Goal: Task Accomplishment & Management: Complete application form

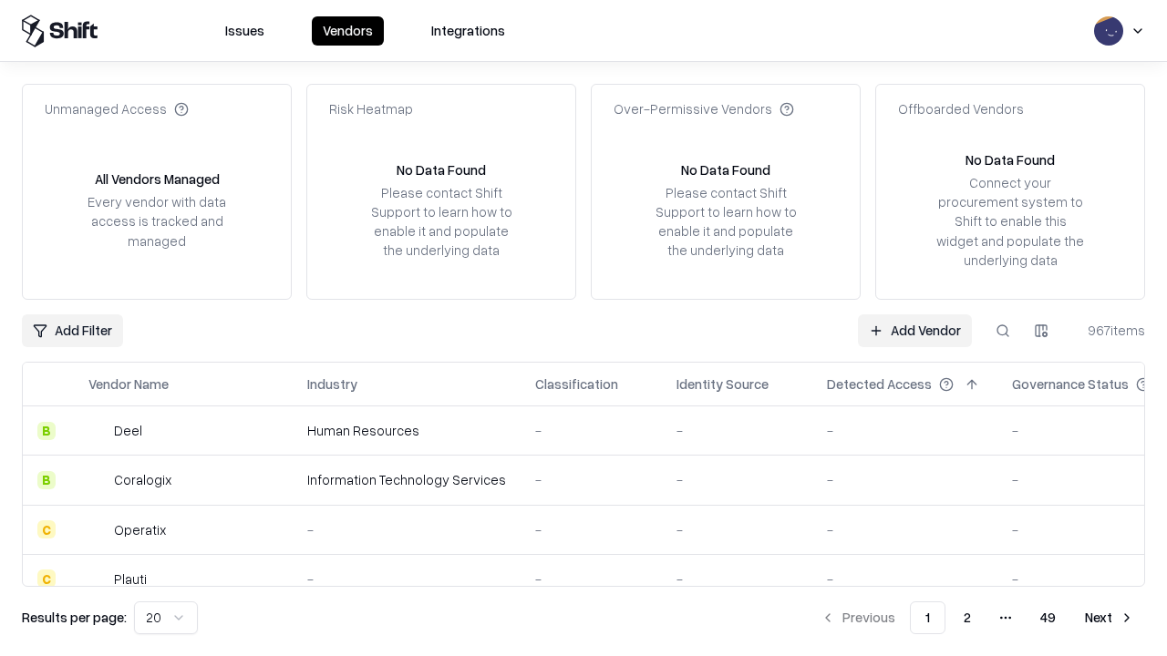
click at [914, 330] on link "Add Vendor" at bounding box center [915, 331] width 114 height 33
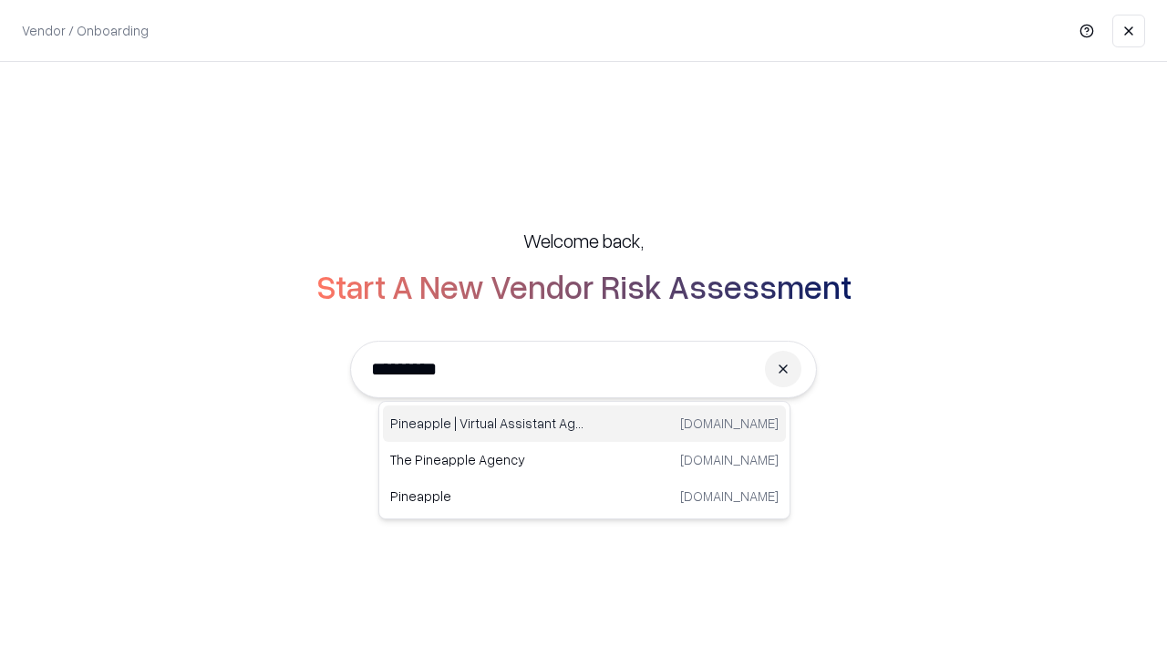
click at [584, 424] on div "Pineapple | Virtual Assistant Agency [DOMAIN_NAME]" at bounding box center [584, 424] width 403 height 36
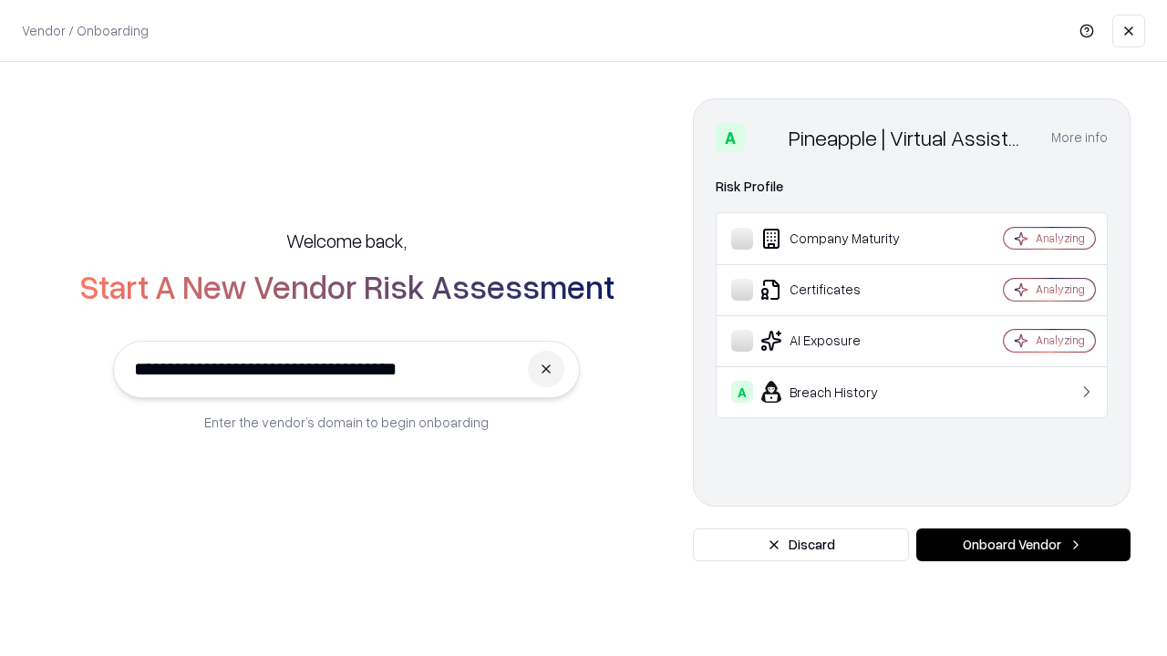
type input "**********"
click at [1023, 545] on button "Onboard Vendor" at bounding box center [1023, 545] width 214 height 33
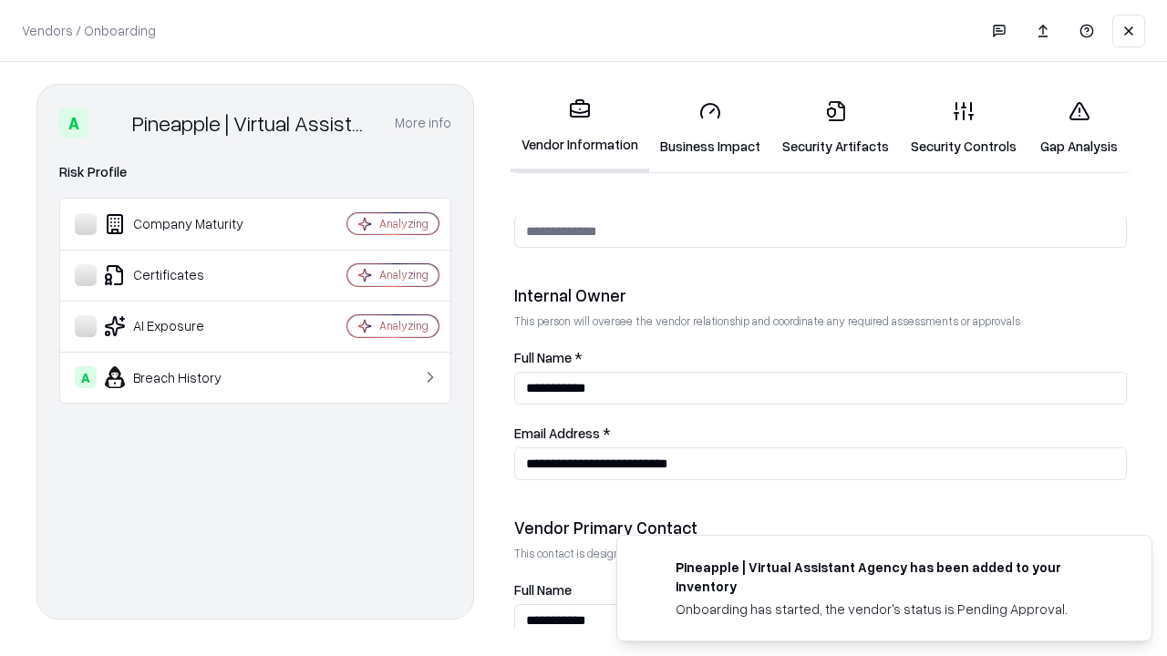
scroll to position [944, 0]
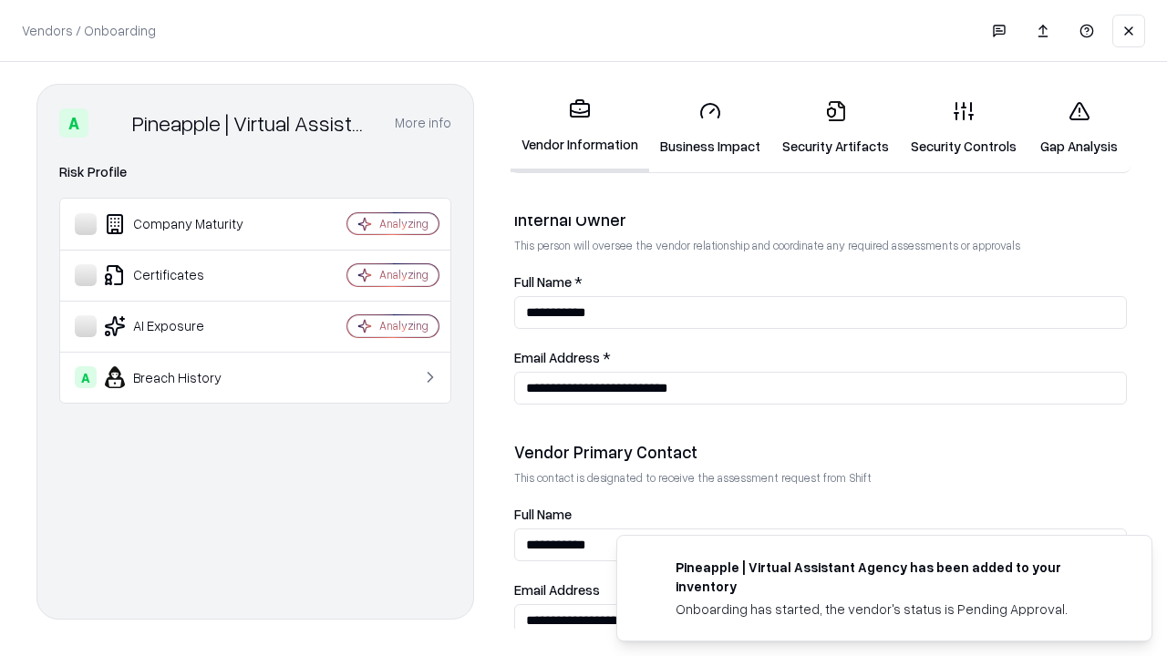
click at [710, 128] on link "Business Impact" at bounding box center [710, 128] width 122 height 85
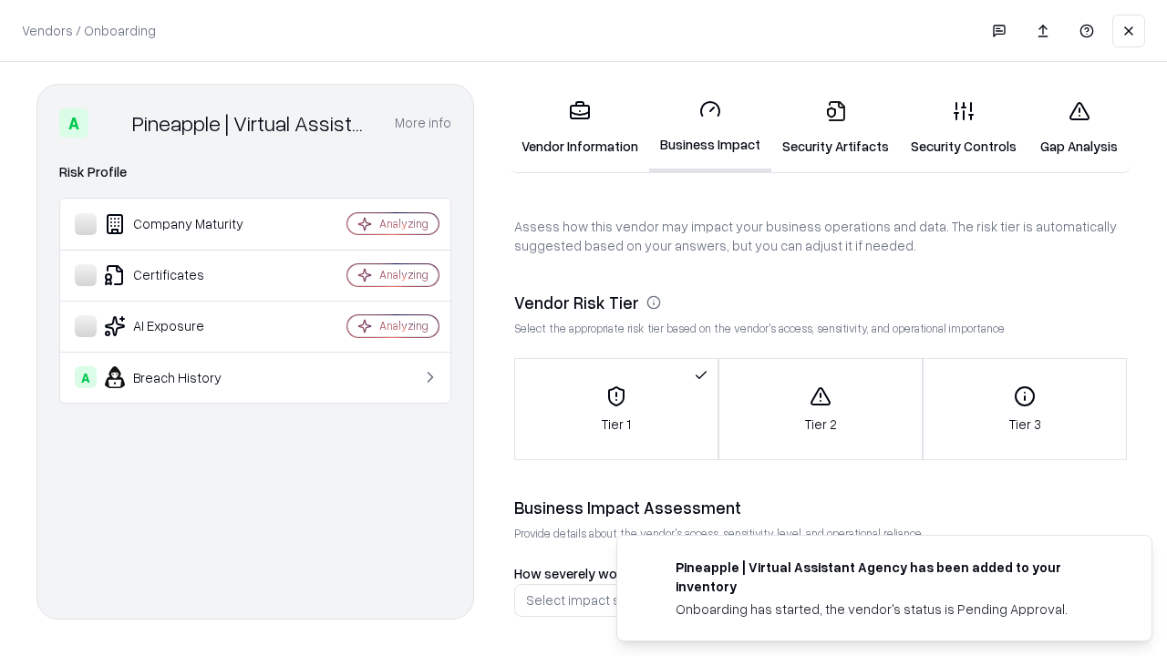
click at [835, 128] on link "Security Artifacts" at bounding box center [835, 128] width 129 height 85
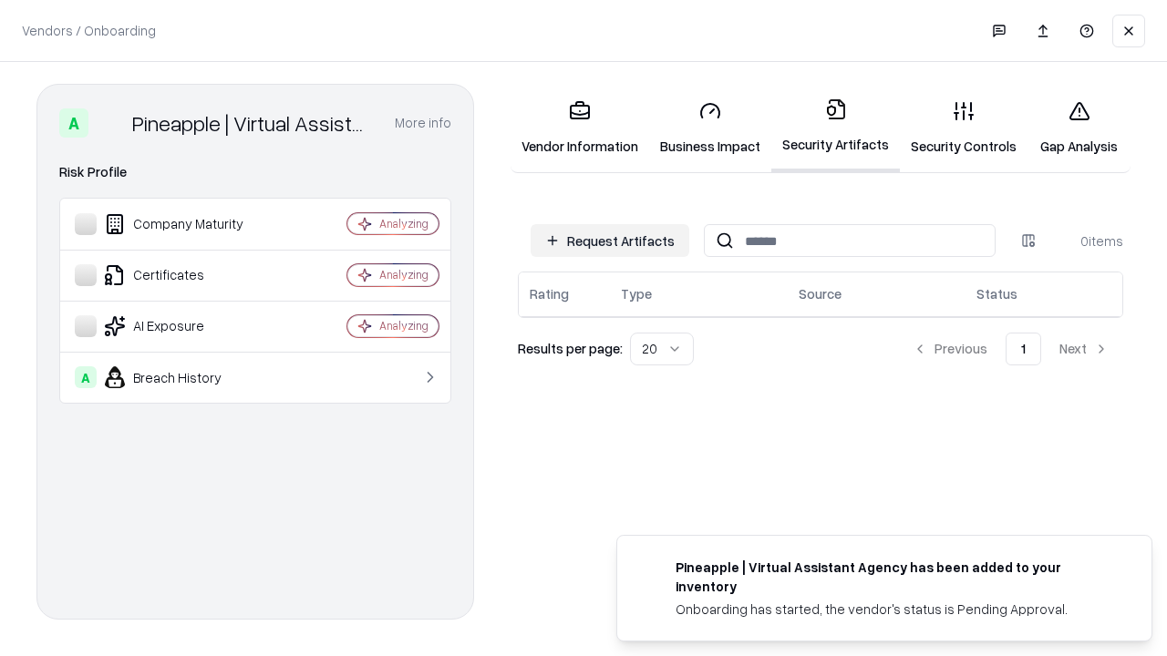
click at [610, 241] on button "Request Artifacts" at bounding box center [610, 240] width 159 height 33
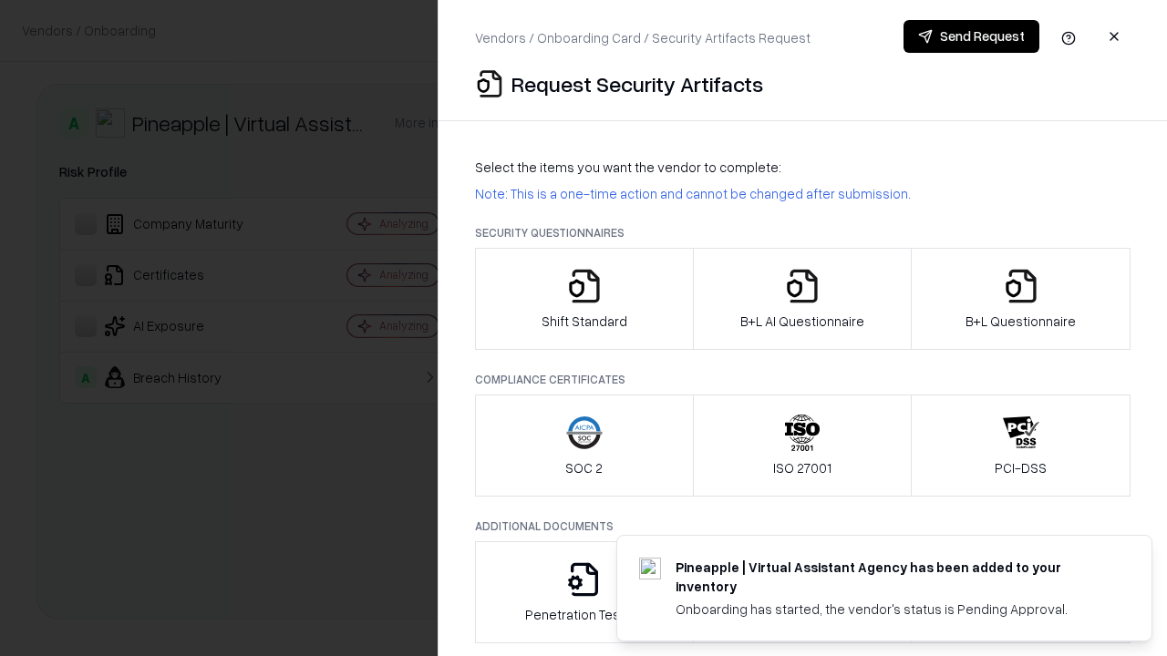
click at [583, 299] on icon "button" at bounding box center [584, 286] width 36 height 36
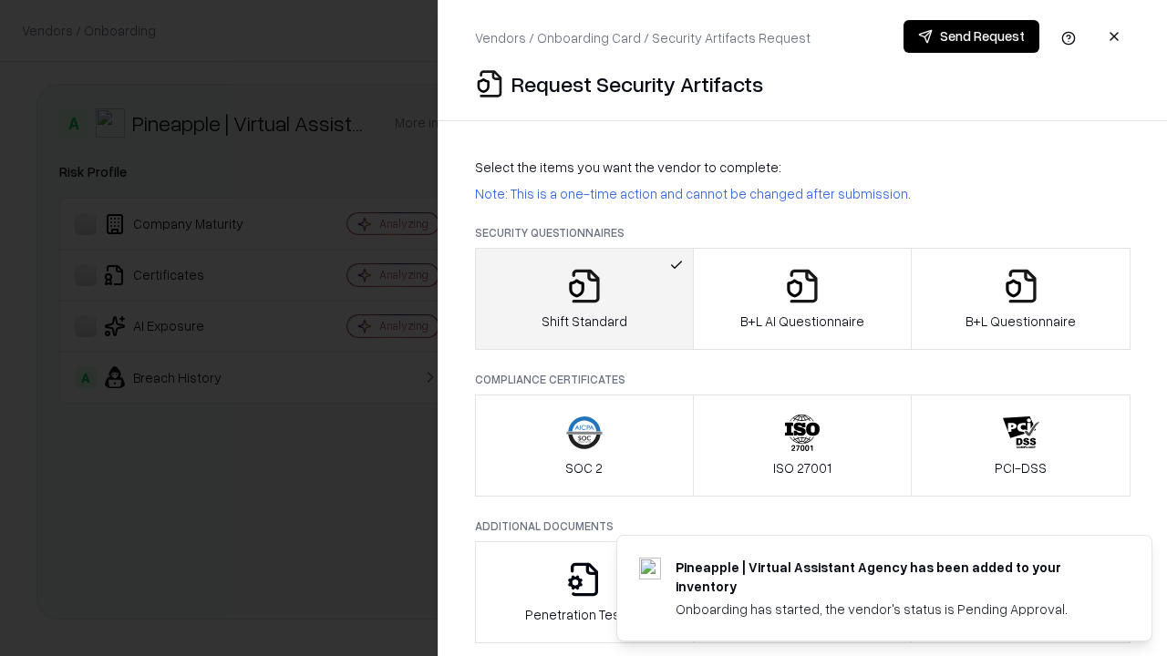
click at [971, 36] on button "Send Request" at bounding box center [971, 36] width 136 height 33
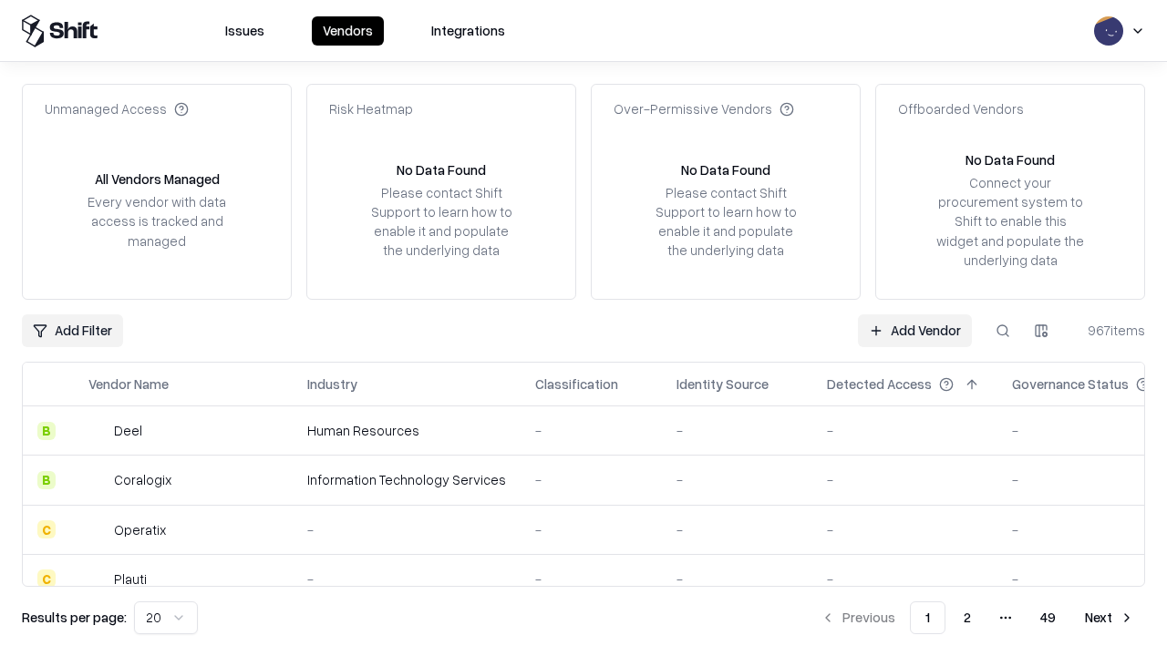
click at [1003, 330] on button at bounding box center [1002, 331] width 33 height 33
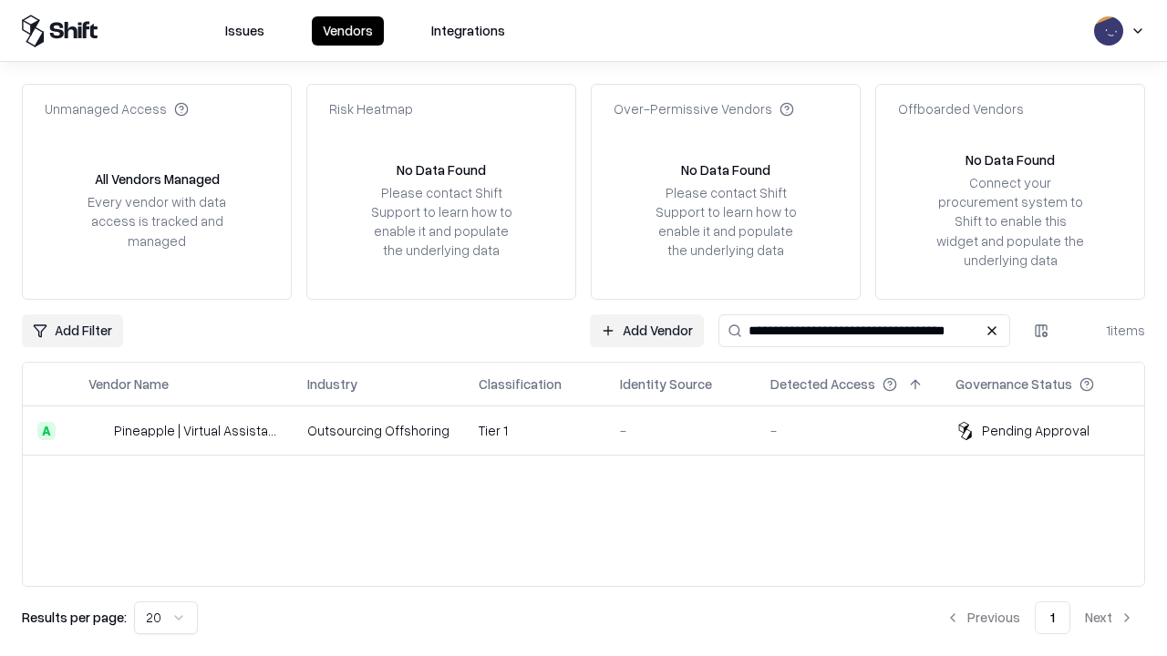
type input "**********"
click at [594, 430] on td "Tier 1" at bounding box center [534, 431] width 141 height 49
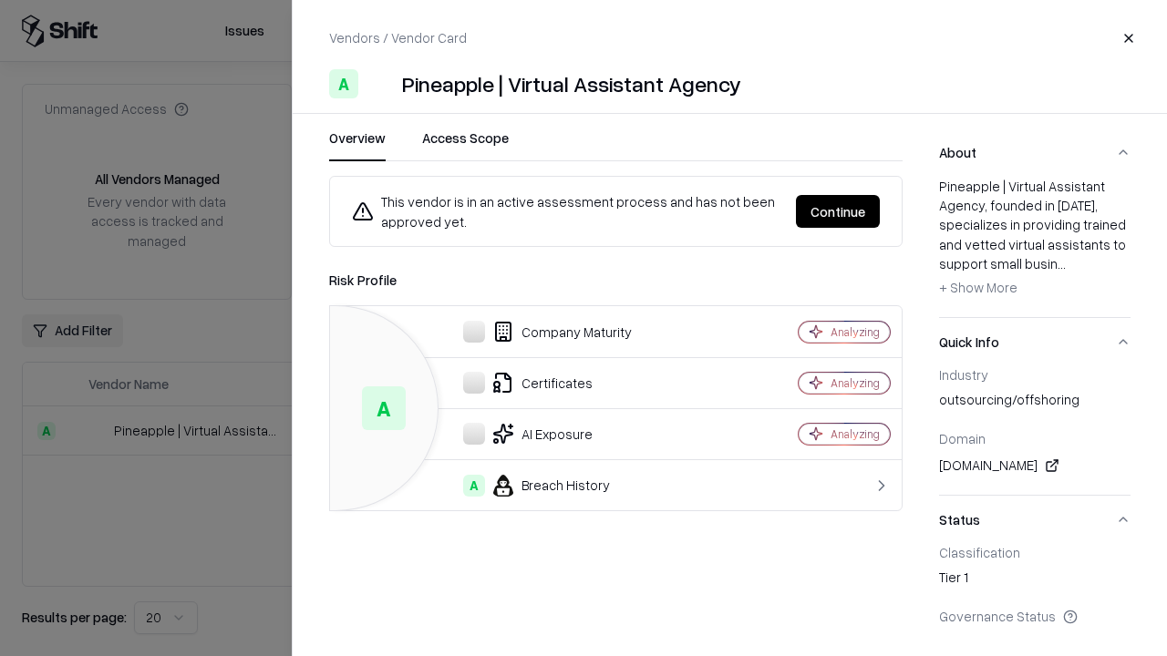
click at [838, 211] on button "Continue" at bounding box center [838, 211] width 84 height 33
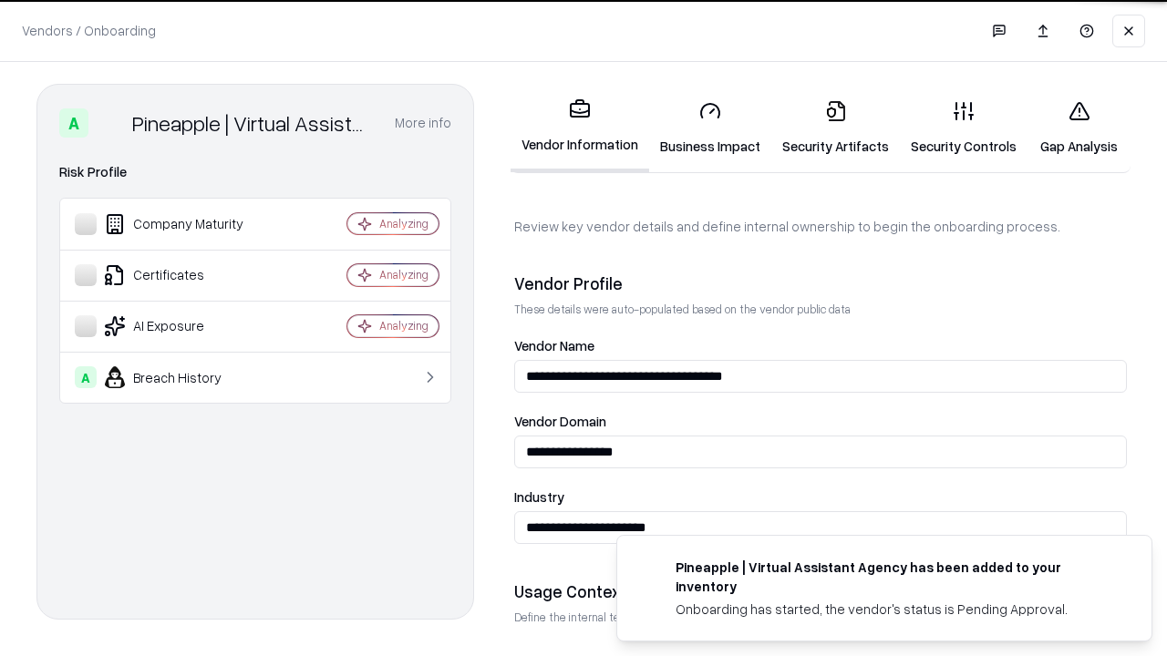
click at [835, 128] on link "Security Artifacts" at bounding box center [835, 128] width 129 height 85
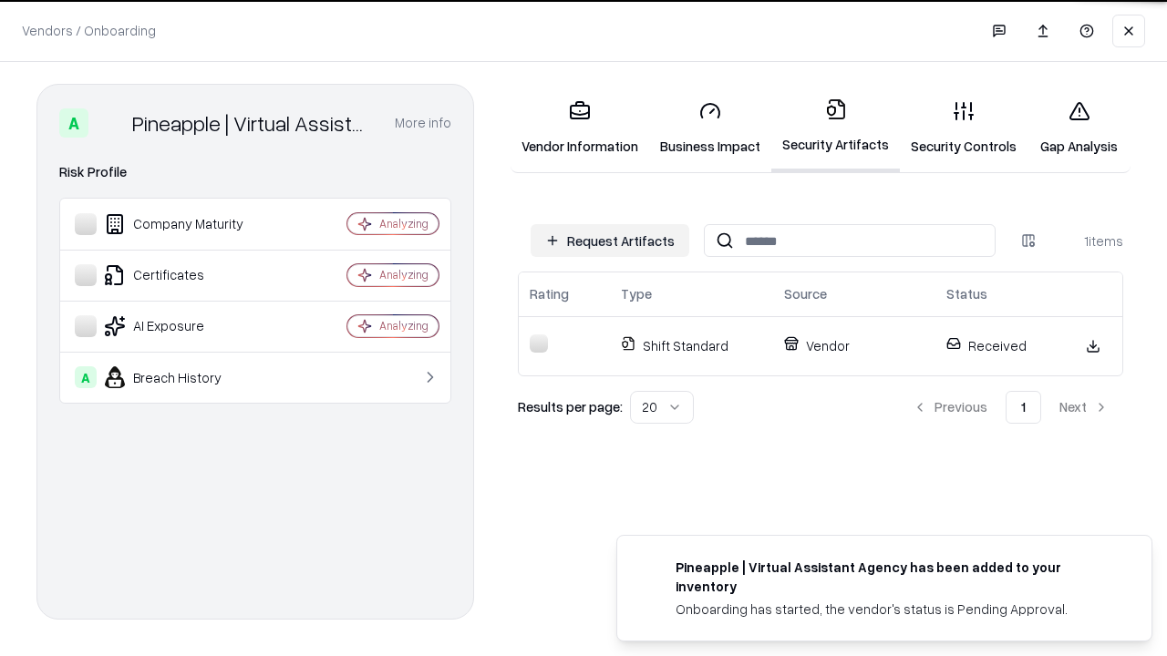
click at [964, 128] on link "Security Controls" at bounding box center [964, 128] width 128 height 85
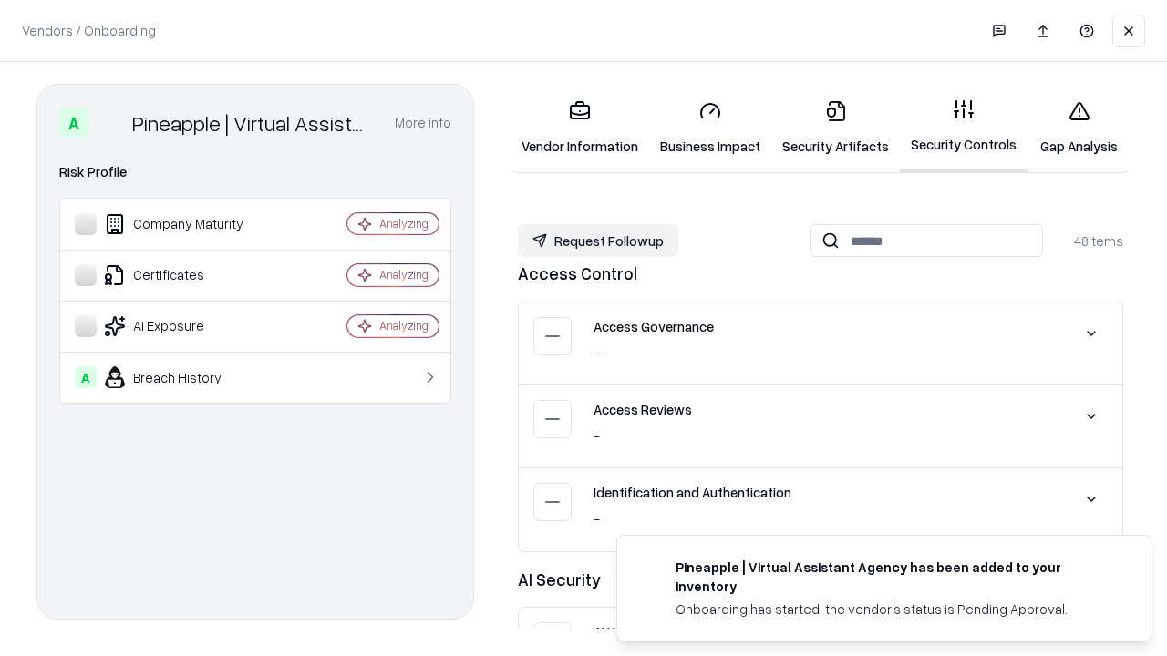
click at [598, 241] on button "Request Followup" at bounding box center [598, 240] width 160 height 33
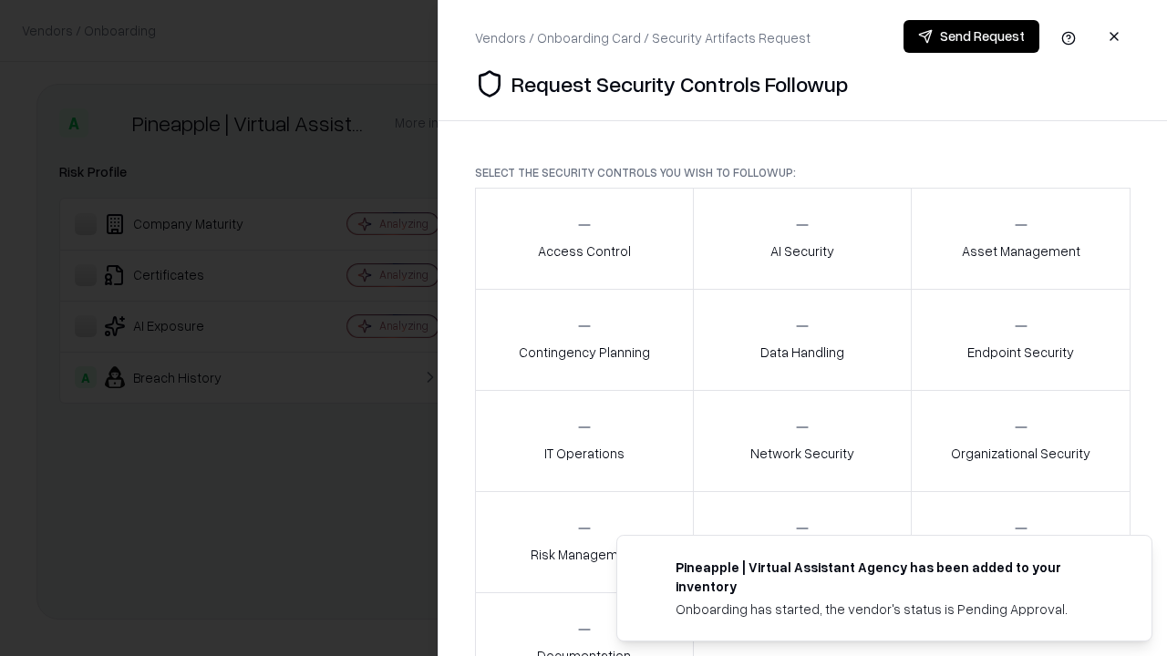
click at [583, 239] on div "Access Control" at bounding box center [584, 238] width 93 height 45
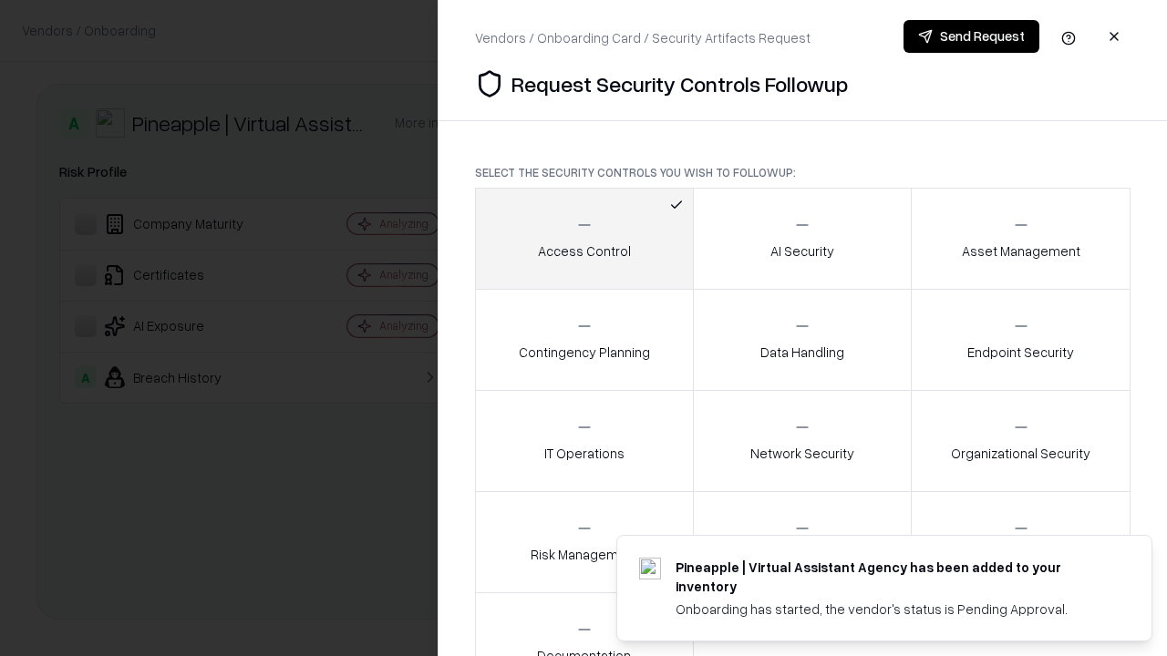
click at [971, 36] on button "Send Request" at bounding box center [971, 36] width 136 height 33
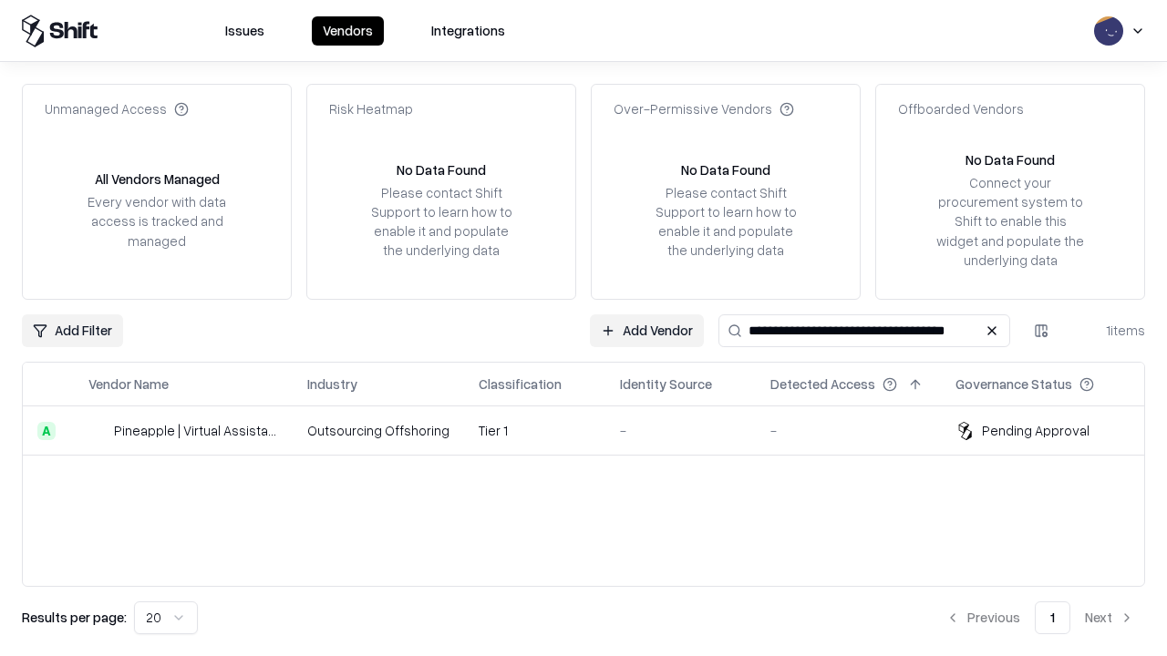
type input "**********"
click at [594, 430] on td "Tier 1" at bounding box center [534, 431] width 141 height 49
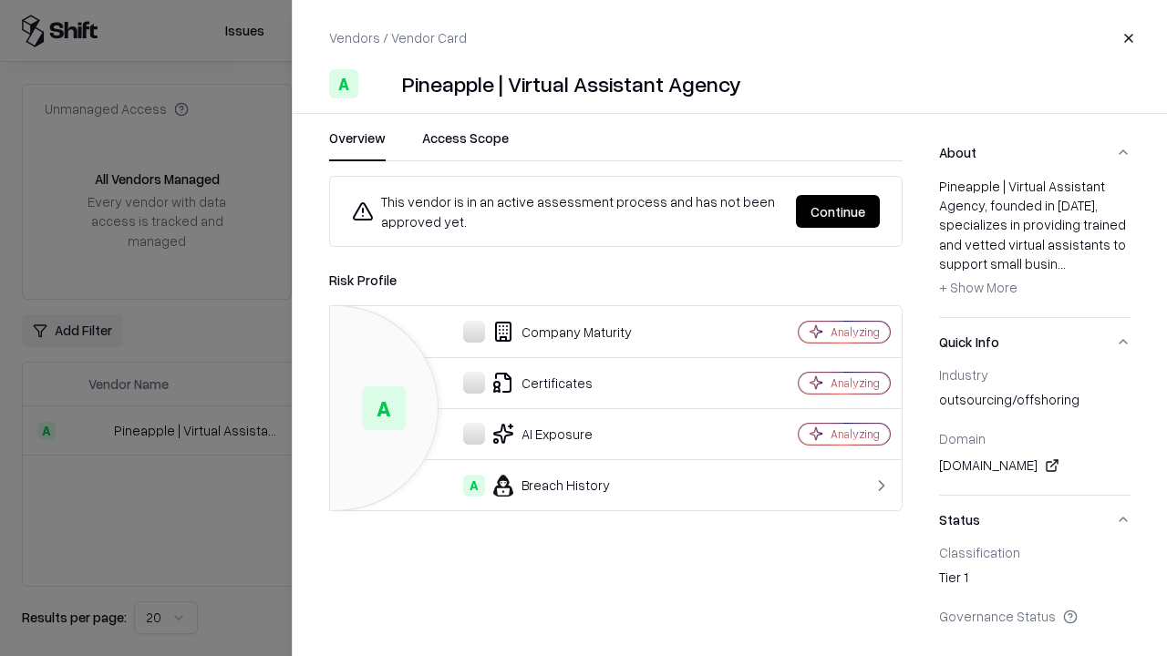
click at [838, 211] on button "Continue" at bounding box center [838, 211] width 84 height 33
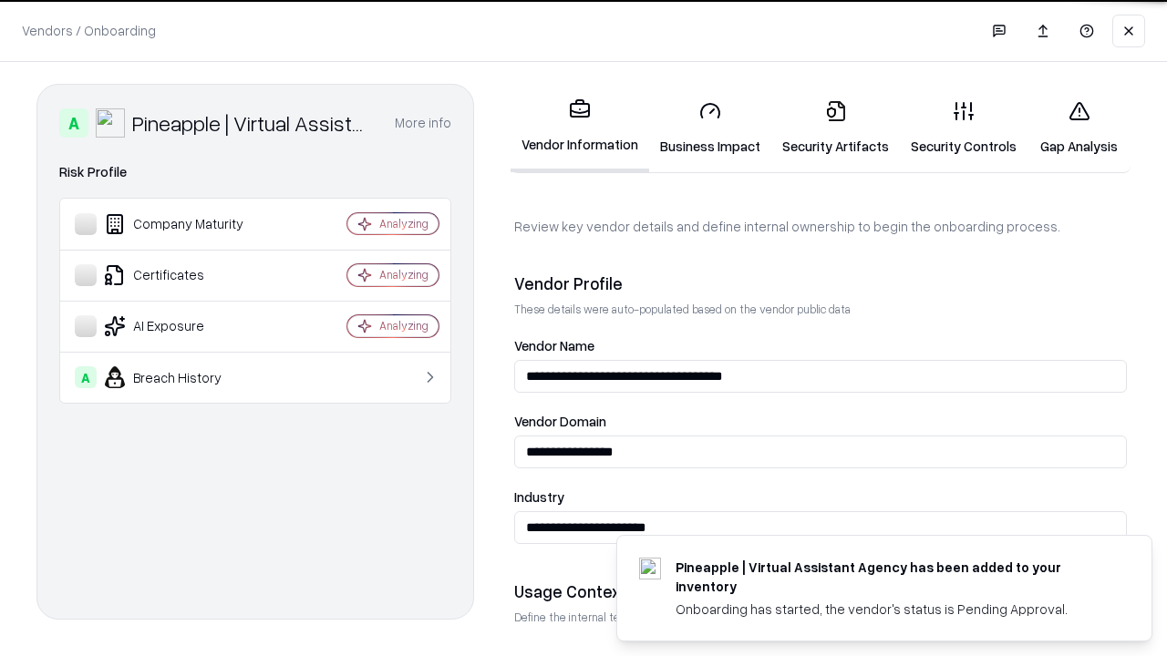
click at [1078, 128] on link "Gap Analysis" at bounding box center [1078, 128] width 103 height 85
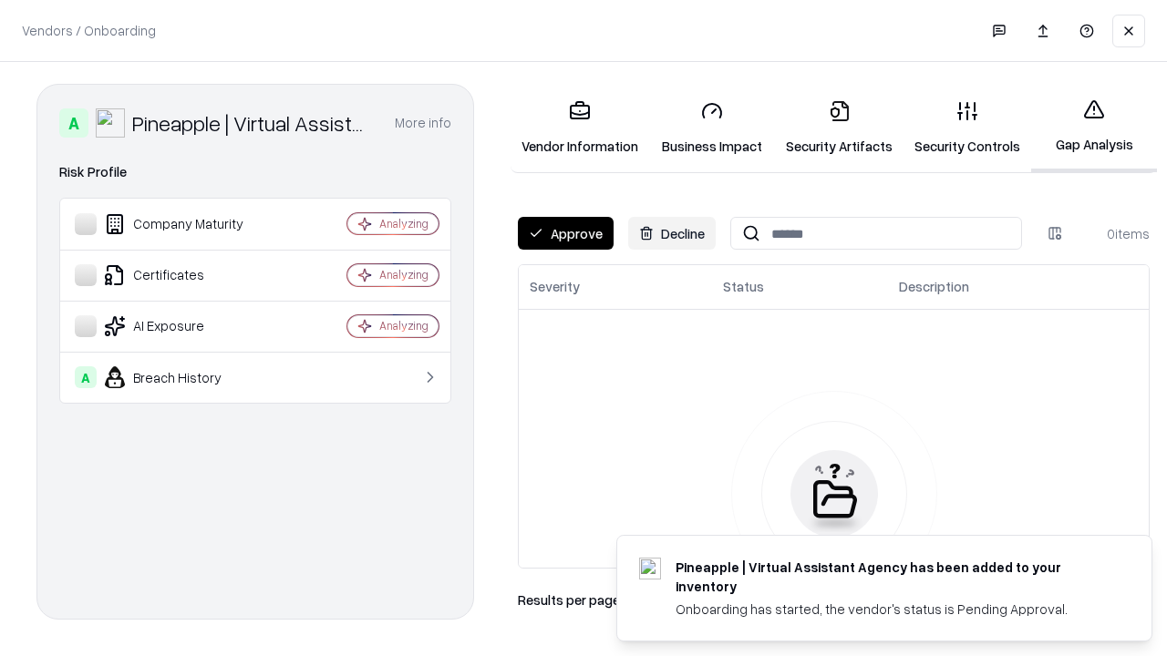
click at [565, 233] on button "Approve" at bounding box center [566, 233] width 96 height 33
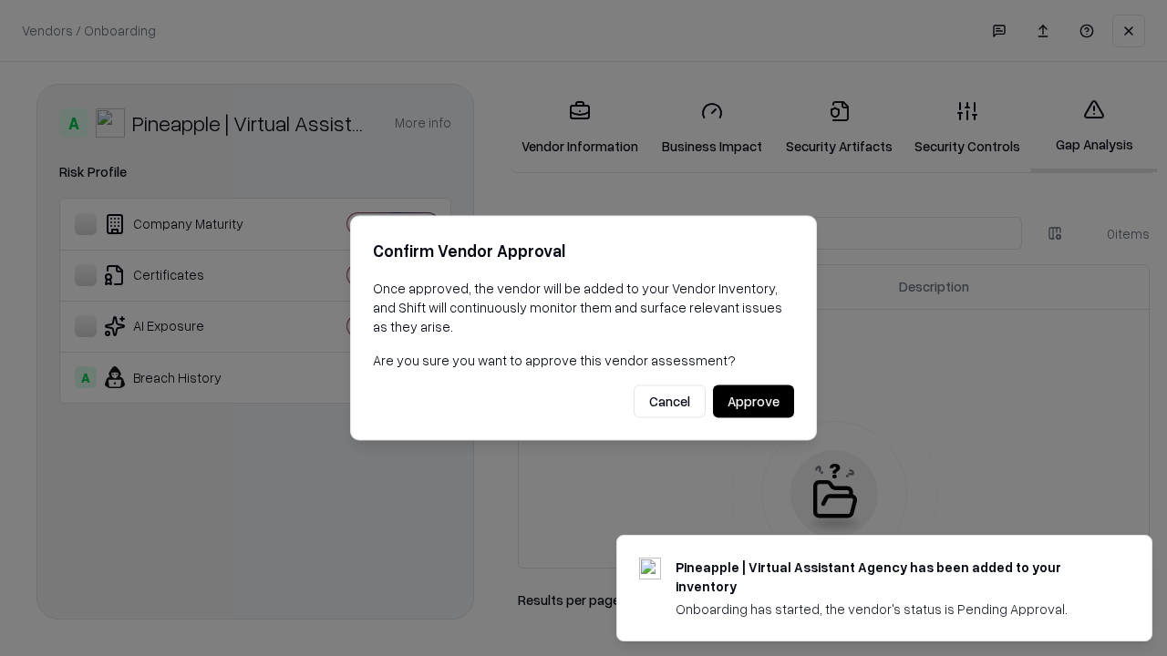
click at [753, 401] on button "Approve" at bounding box center [753, 402] width 81 height 33
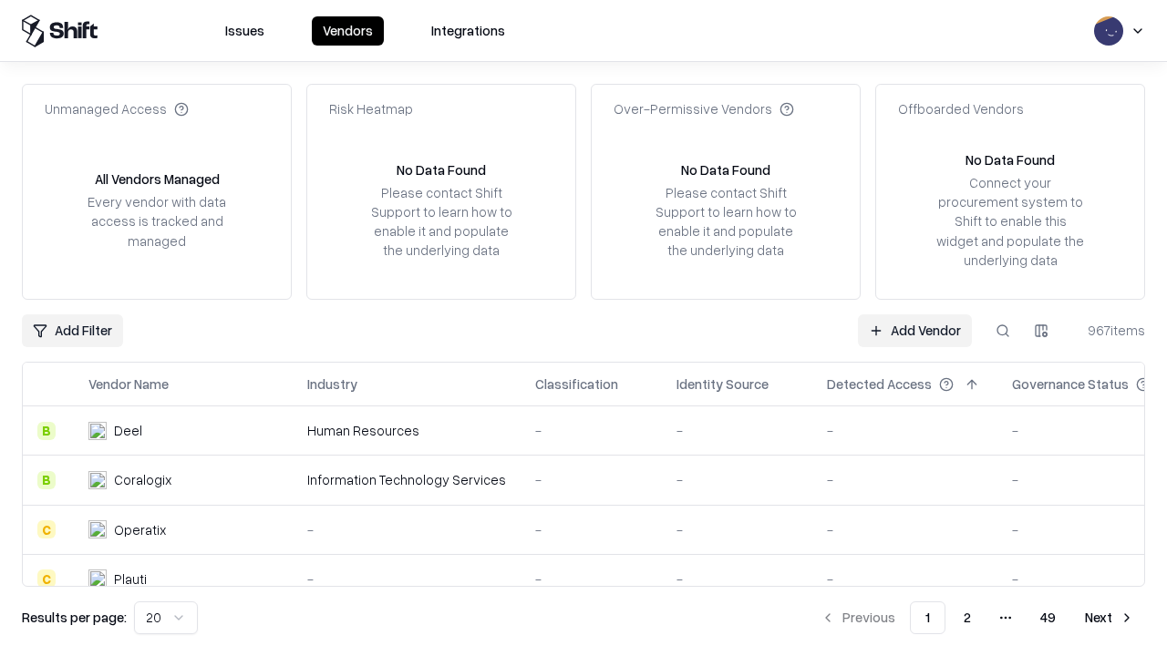
type input "**********"
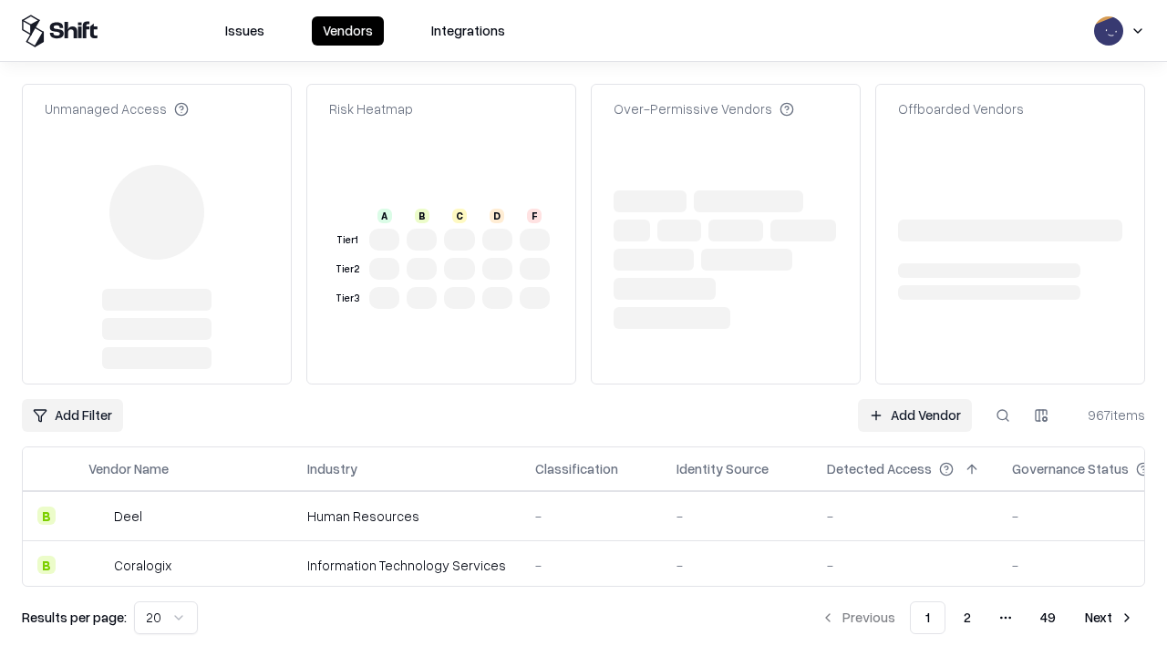
click at [914, 399] on link "Add Vendor" at bounding box center [915, 415] width 114 height 33
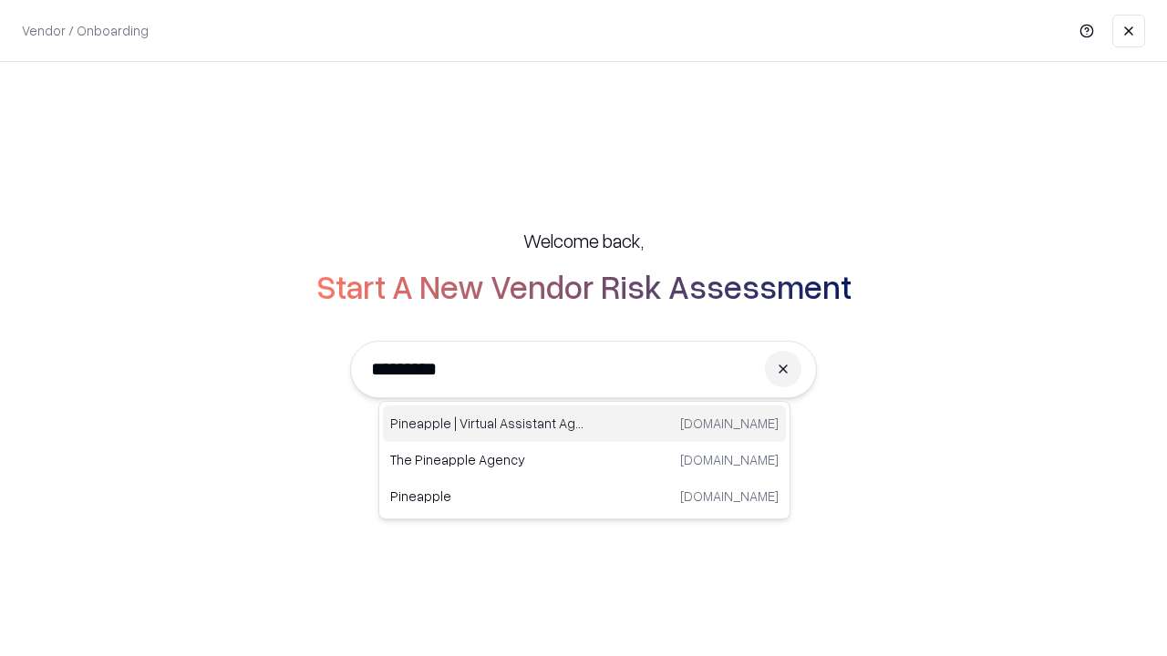
click at [584, 424] on div "Pineapple | Virtual Assistant Agency [DOMAIN_NAME]" at bounding box center [584, 424] width 403 height 36
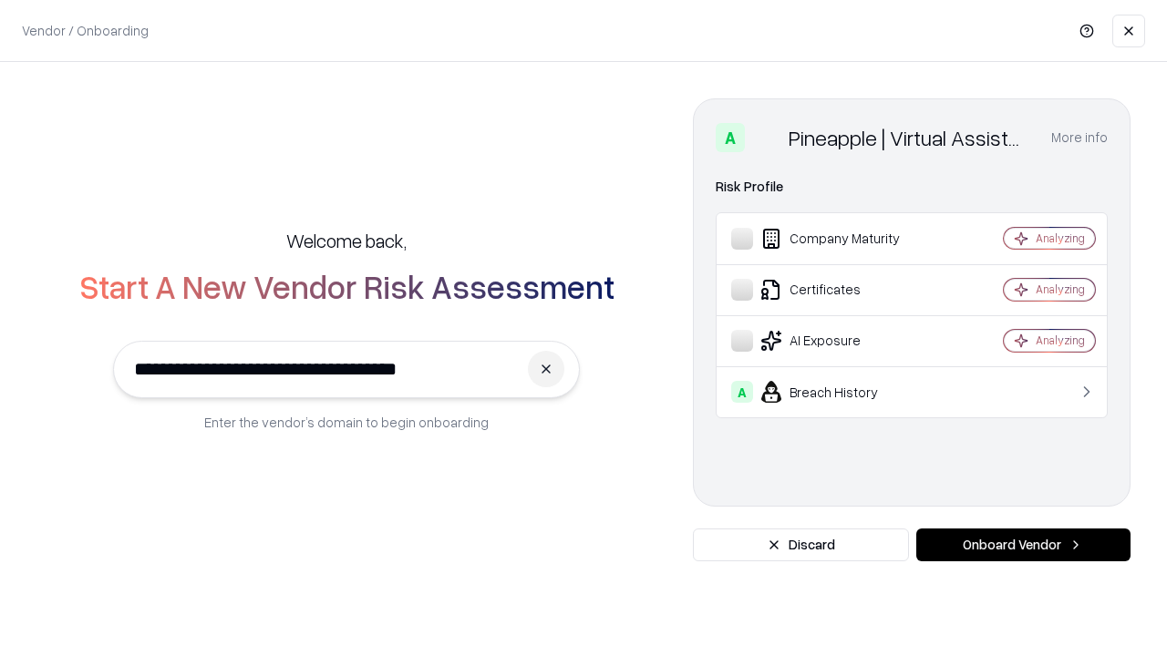
type input "**********"
click at [1023, 545] on button "Onboard Vendor" at bounding box center [1023, 545] width 214 height 33
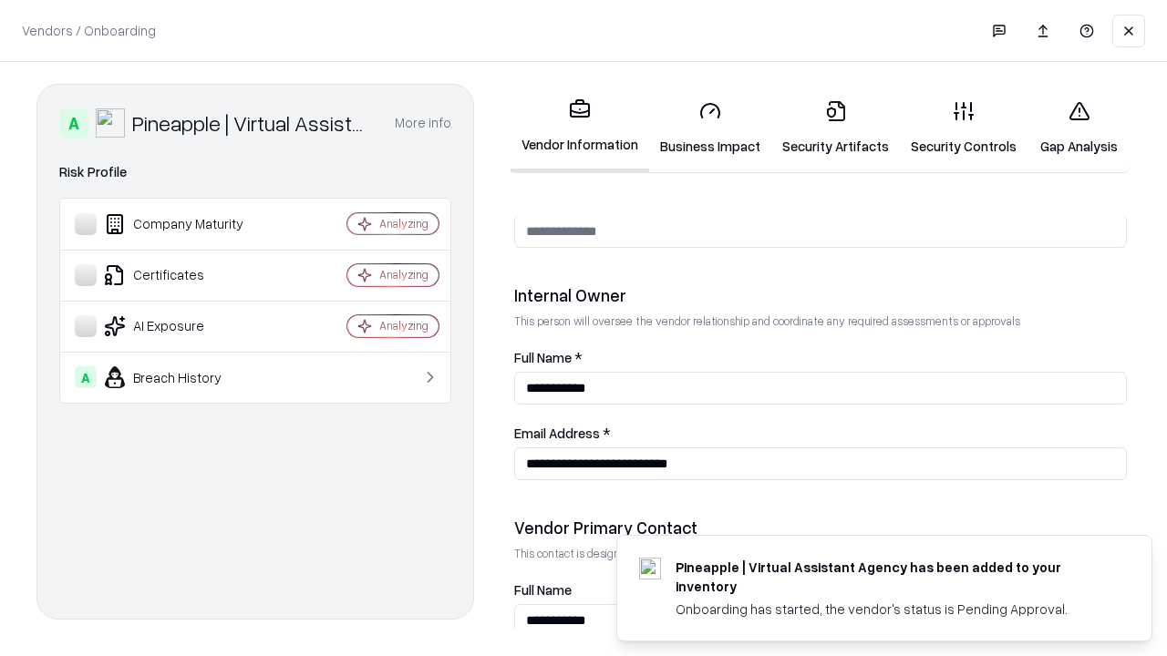
scroll to position [944, 0]
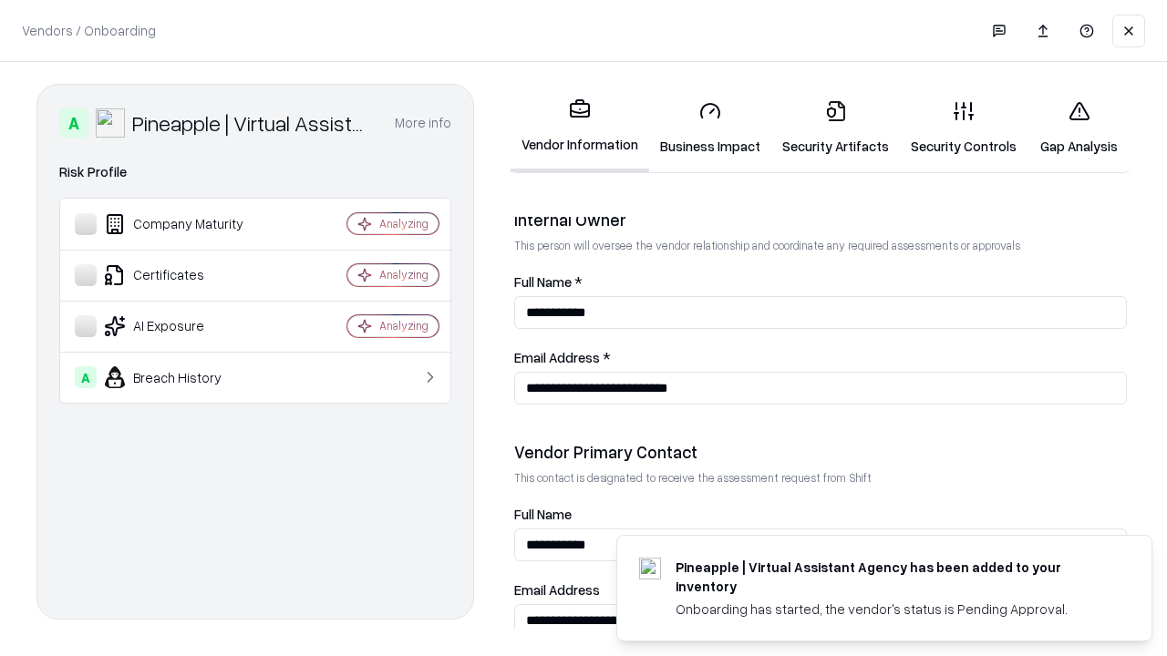
click at [1078, 128] on link "Gap Analysis" at bounding box center [1078, 128] width 103 height 85
